Goal: Transaction & Acquisition: Obtain resource

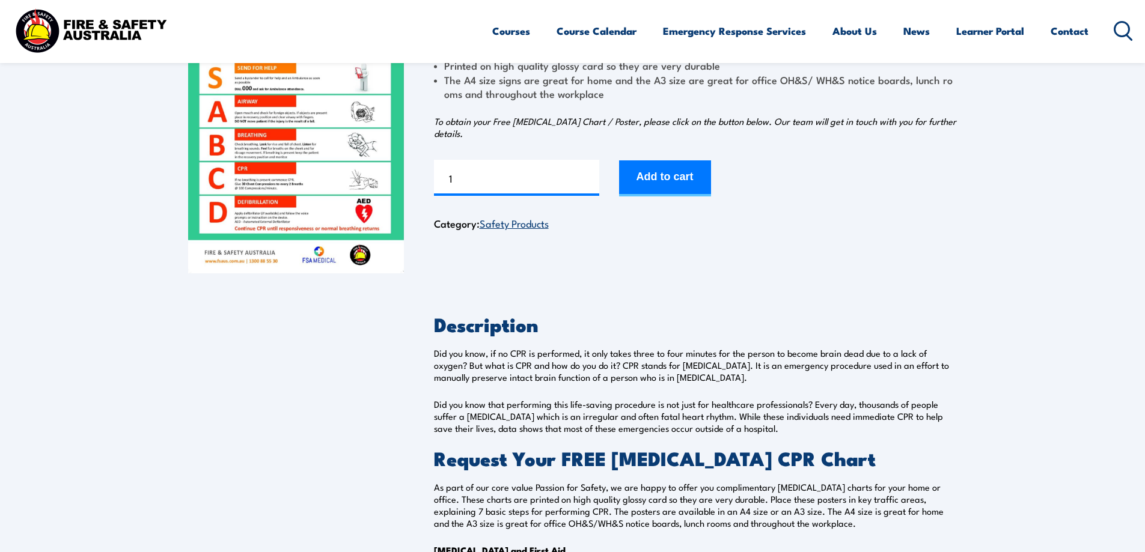
scroll to position [180, 0]
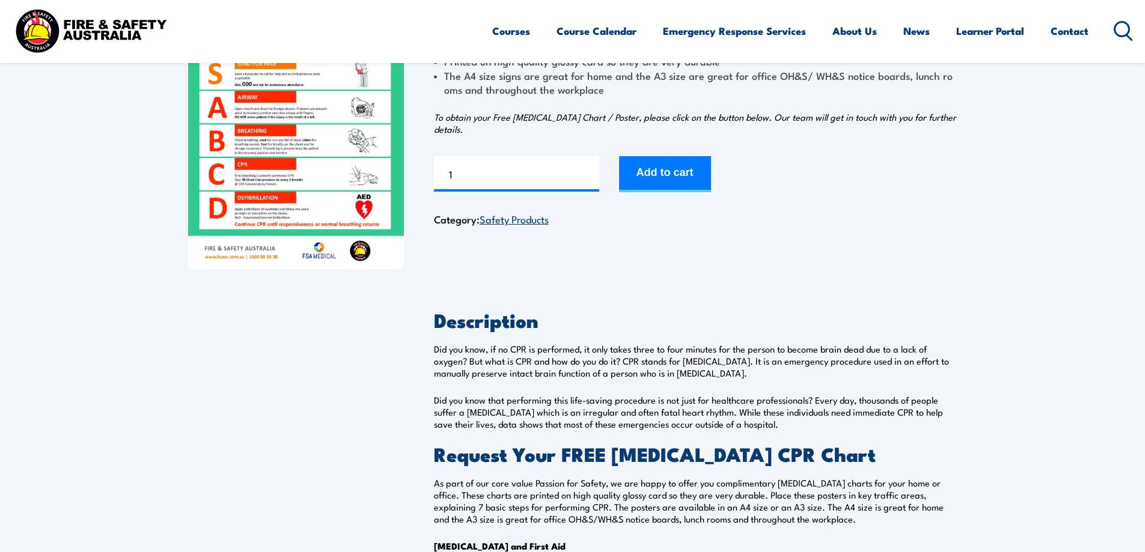
click at [350, 196] on img at bounding box center [296, 117] width 216 height 303
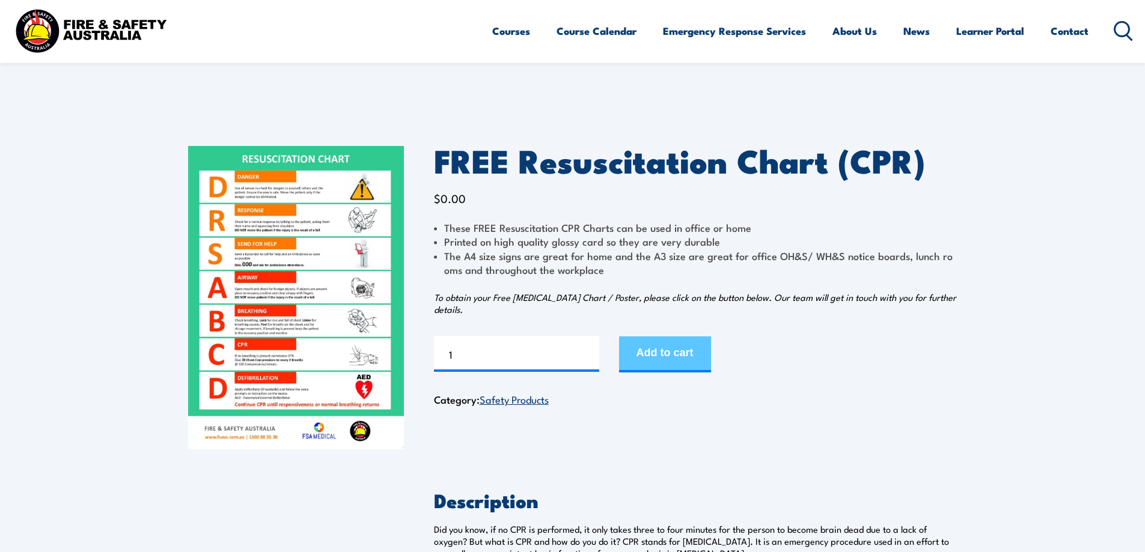
click at [671, 350] on button "Add to cart" at bounding box center [665, 354] width 92 height 36
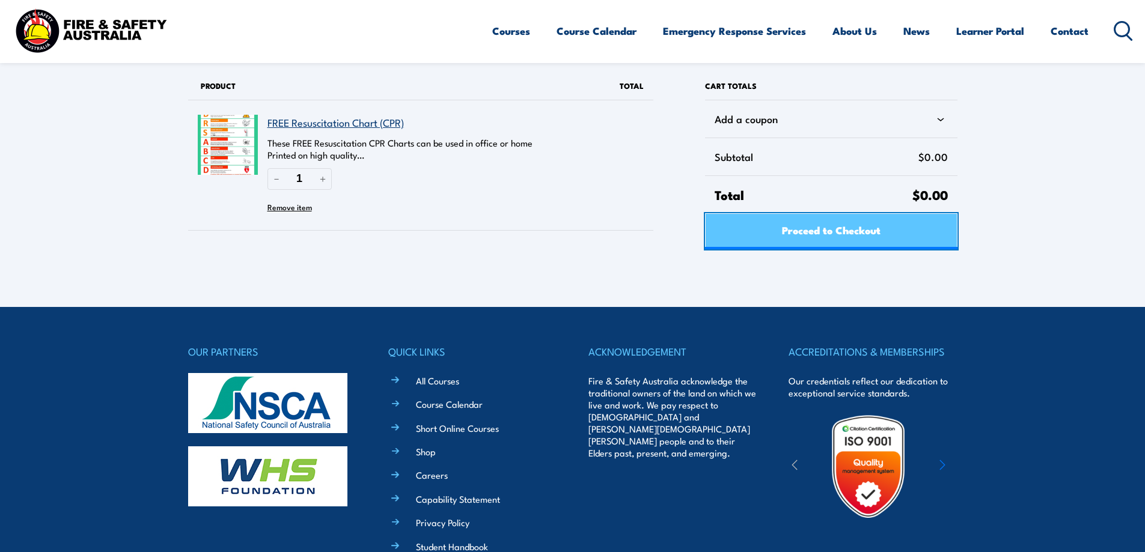
click at [797, 233] on span "Proceed to Checkout" at bounding box center [831, 230] width 99 height 32
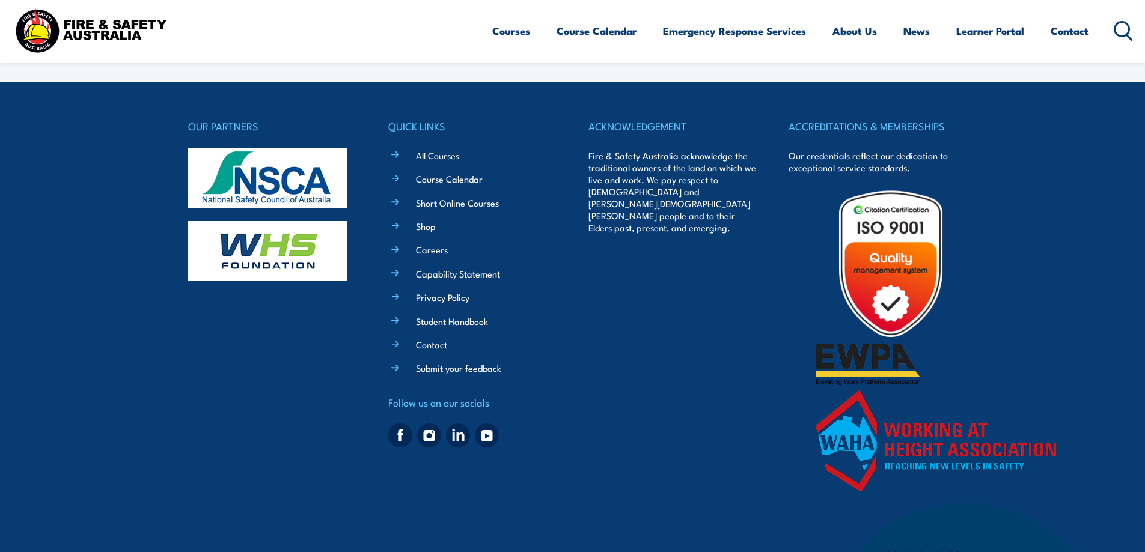
select select "VIC"
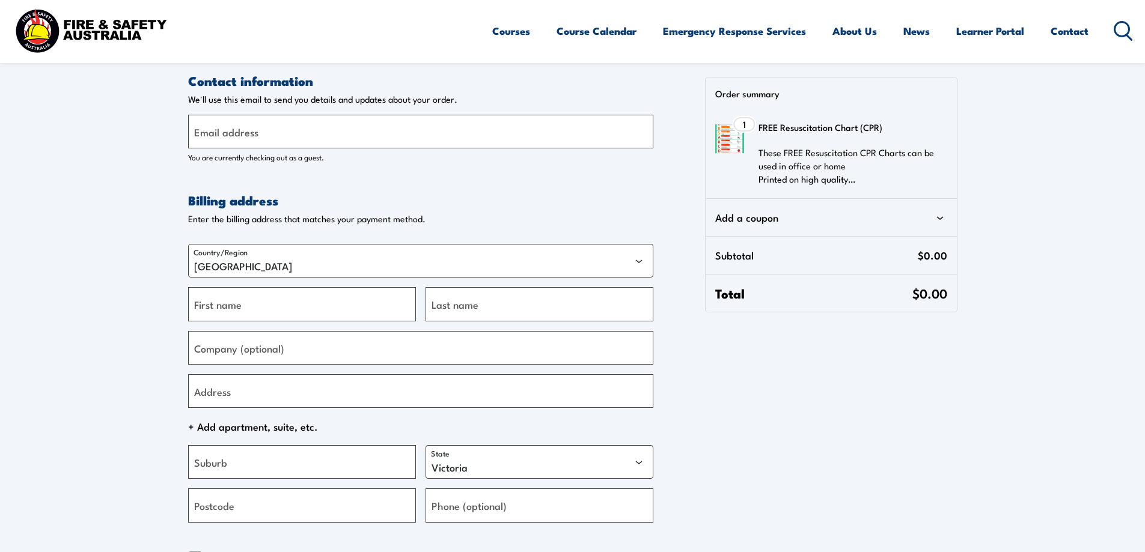
click at [238, 135] on label "Email address" at bounding box center [226, 132] width 64 height 16
click at [238, 135] on input "Email address" at bounding box center [420, 132] width 465 height 34
type input "C"
type input "catherineb@planscan.com.au"
click at [313, 301] on input "First name" at bounding box center [302, 304] width 228 height 34
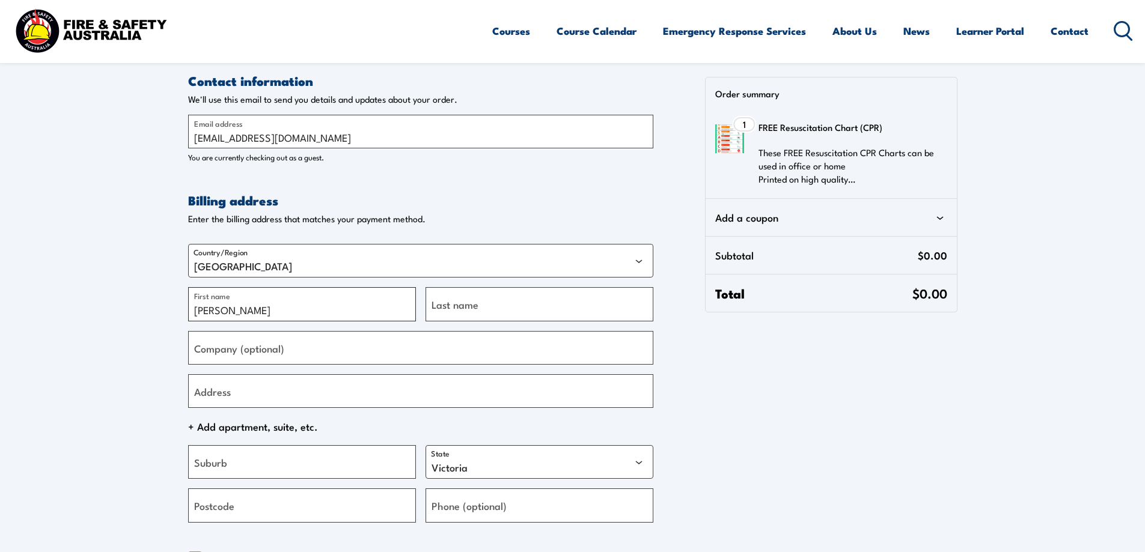
type input "catherine"
click at [547, 309] on input "Last name" at bounding box center [539, 304] width 228 height 34
type input "beard"
click at [446, 341] on input "Company (optional)" at bounding box center [420, 348] width 465 height 34
type input "plan scan nt"
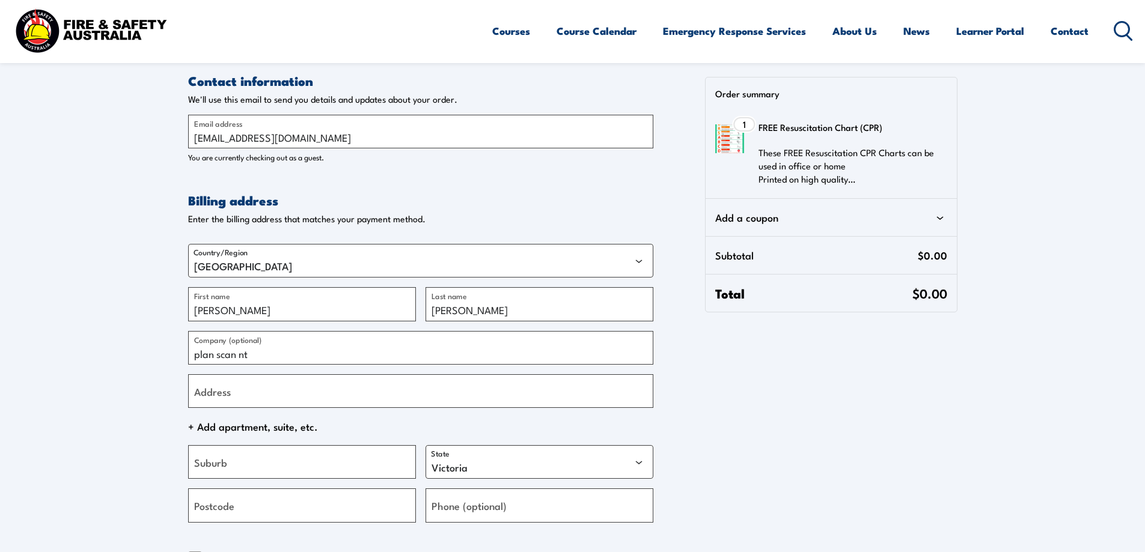
click at [225, 392] on label "Address" at bounding box center [212, 391] width 37 height 16
click at [225, 392] on input "Address" at bounding box center [420, 391] width 465 height 34
type input "T5/ [STREET_ADDRESS]"
type input "Winnellie"
select select "NT"
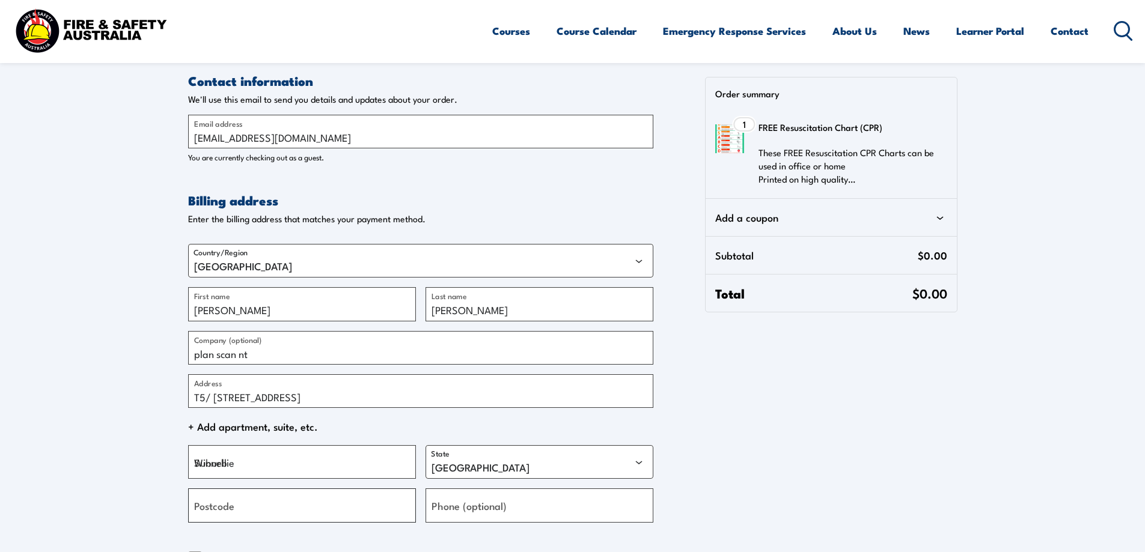
type input "0820"
type input "[PHONE_NUMBER]"
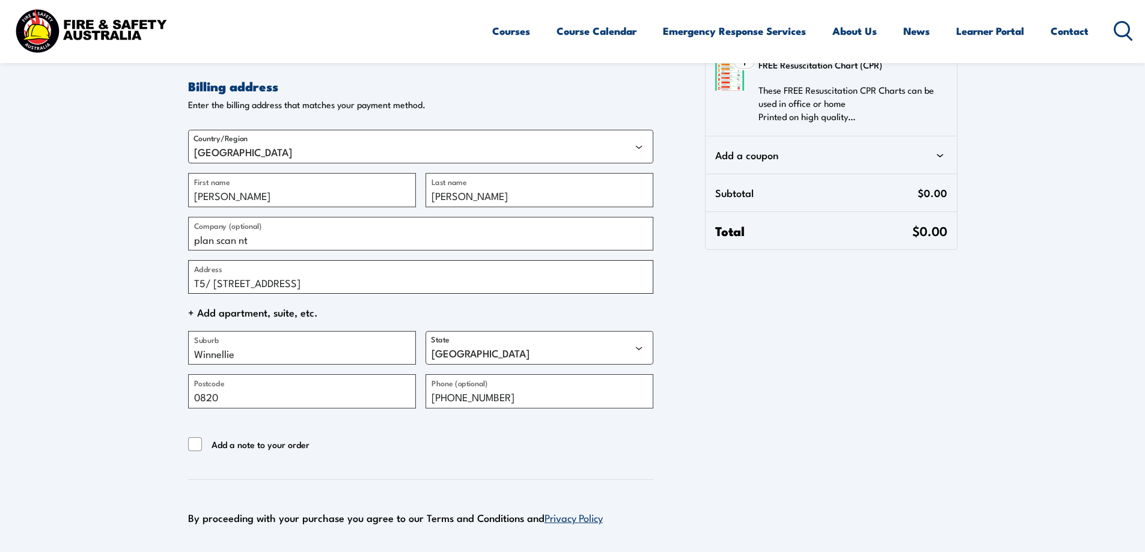
scroll to position [361, 0]
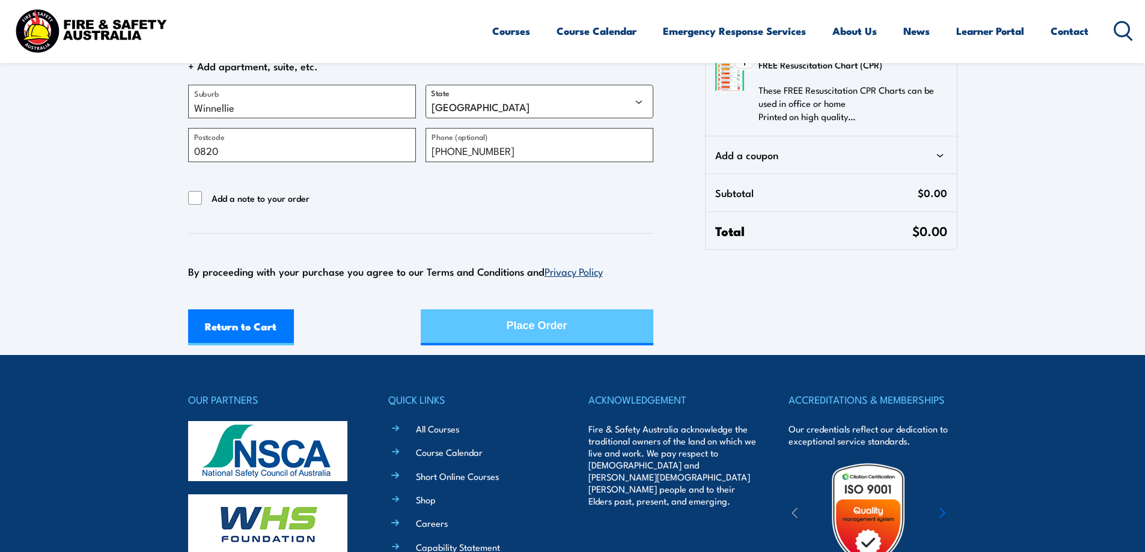
click at [524, 327] on div "Return to Cart Place Order" at bounding box center [420, 327] width 465 height 36
click at [550, 323] on div "Place Order" at bounding box center [537, 326] width 61 height 32
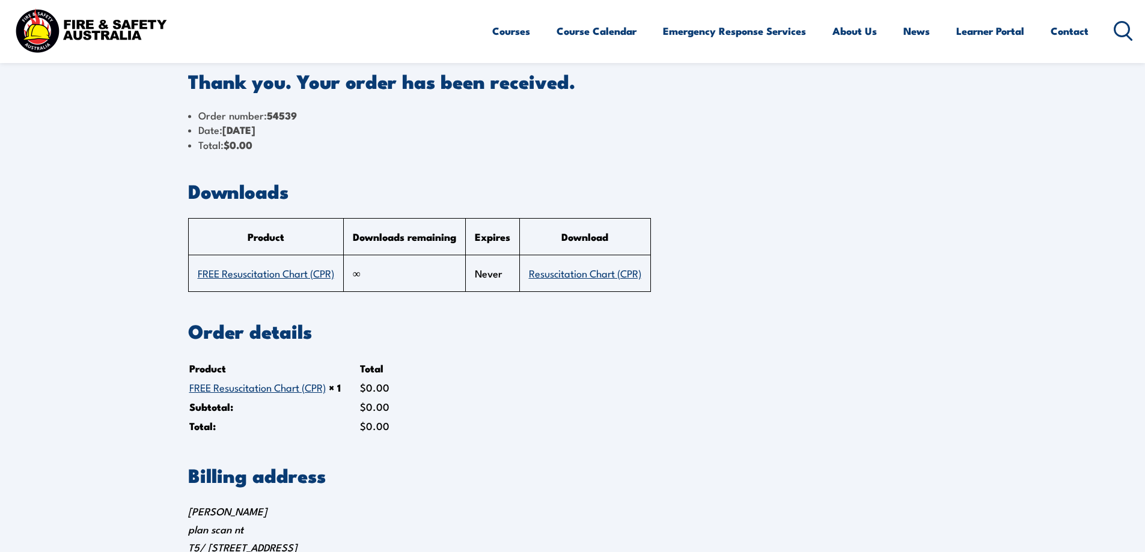
click at [625, 276] on link "Resuscitation Chart (CPR)" at bounding box center [585, 273] width 112 height 14
click at [323, 276] on link "FREE Resuscitation Chart (CPR)" at bounding box center [266, 273] width 136 height 14
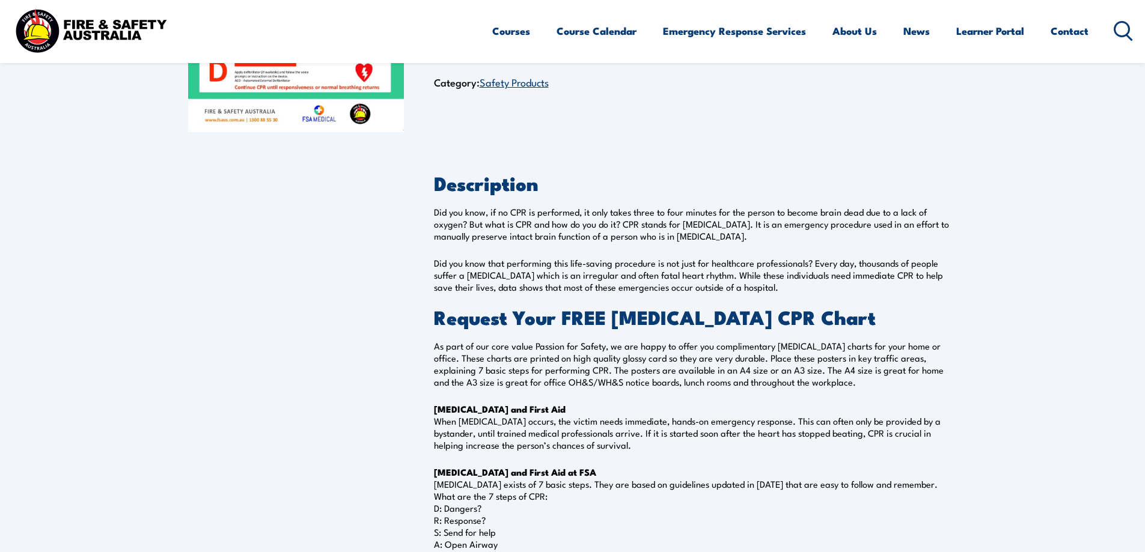
scroll to position [180, 0]
